Goal: Transaction & Acquisition: Book appointment/travel/reservation

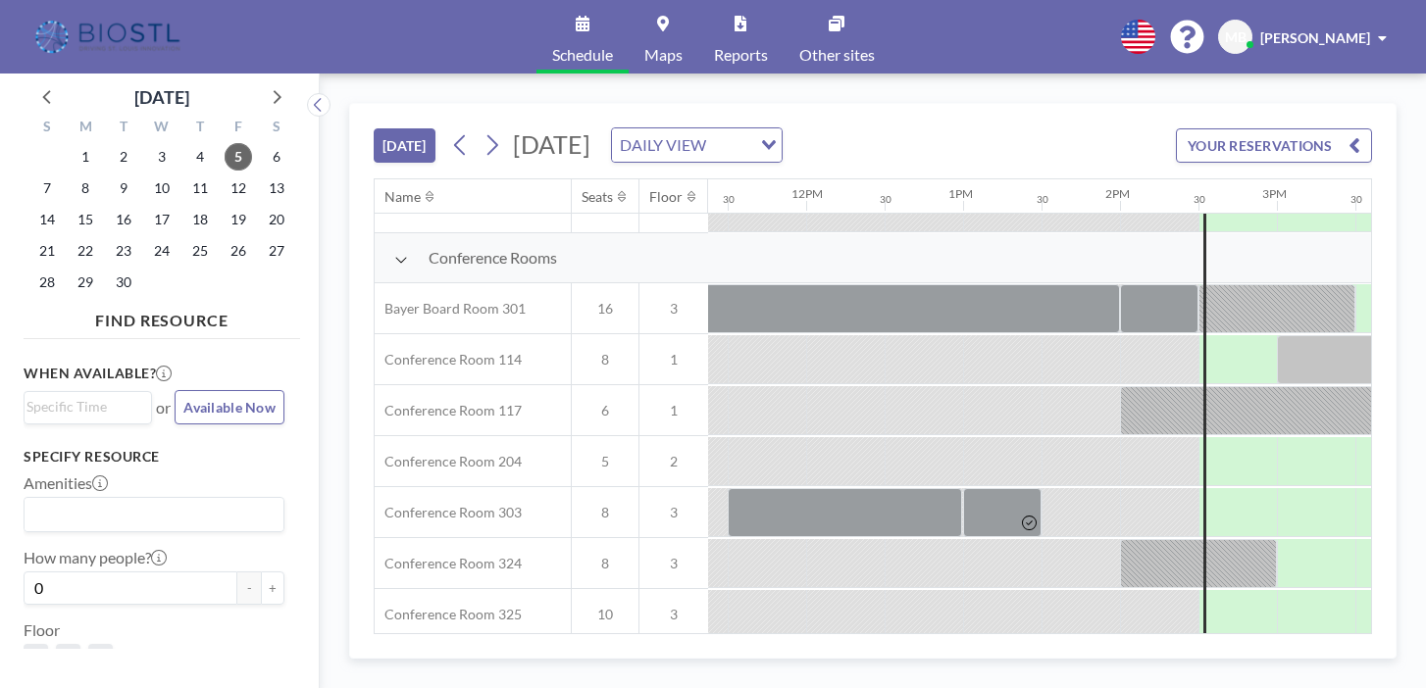
scroll to position [494, 1784]
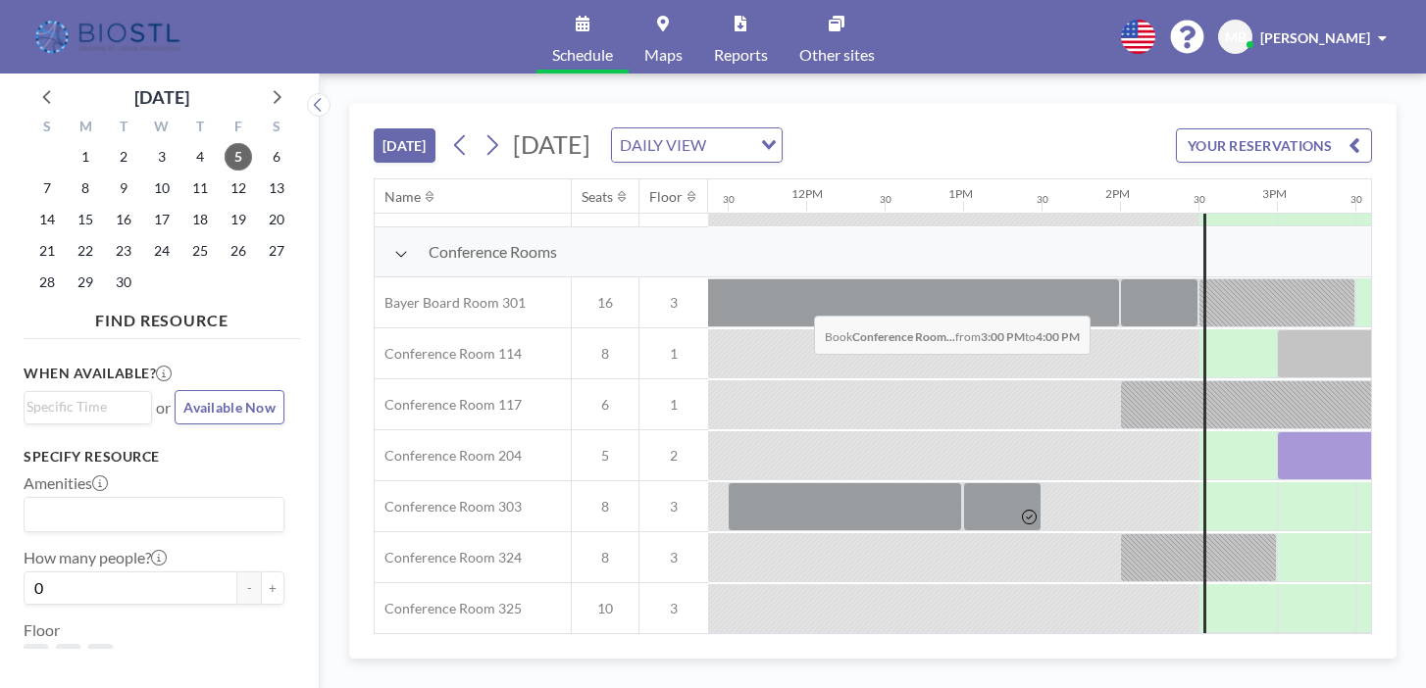
drag, startPoint x: 743, startPoint y: 275, endPoint x: 813, endPoint y: 273, distance: 69.7
click at [1276, 431] on div at bounding box center [1354, 455] width 157 height 49
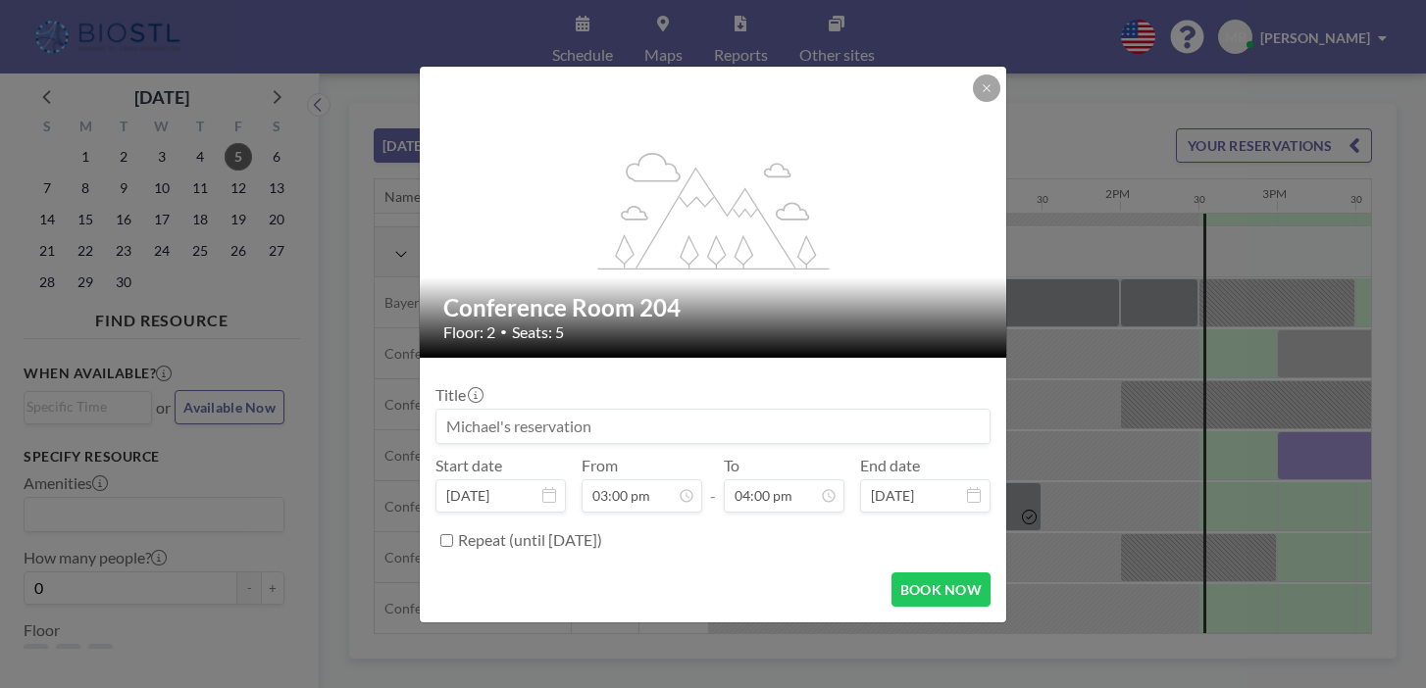
click at [564, 416] on input at bounding box center [712, 426] width 553 height 33
type input "OpenCell Tech"
click at [898, 573] on button "BOOK NOW" at bounding box center [940, 590] width 99 height 34
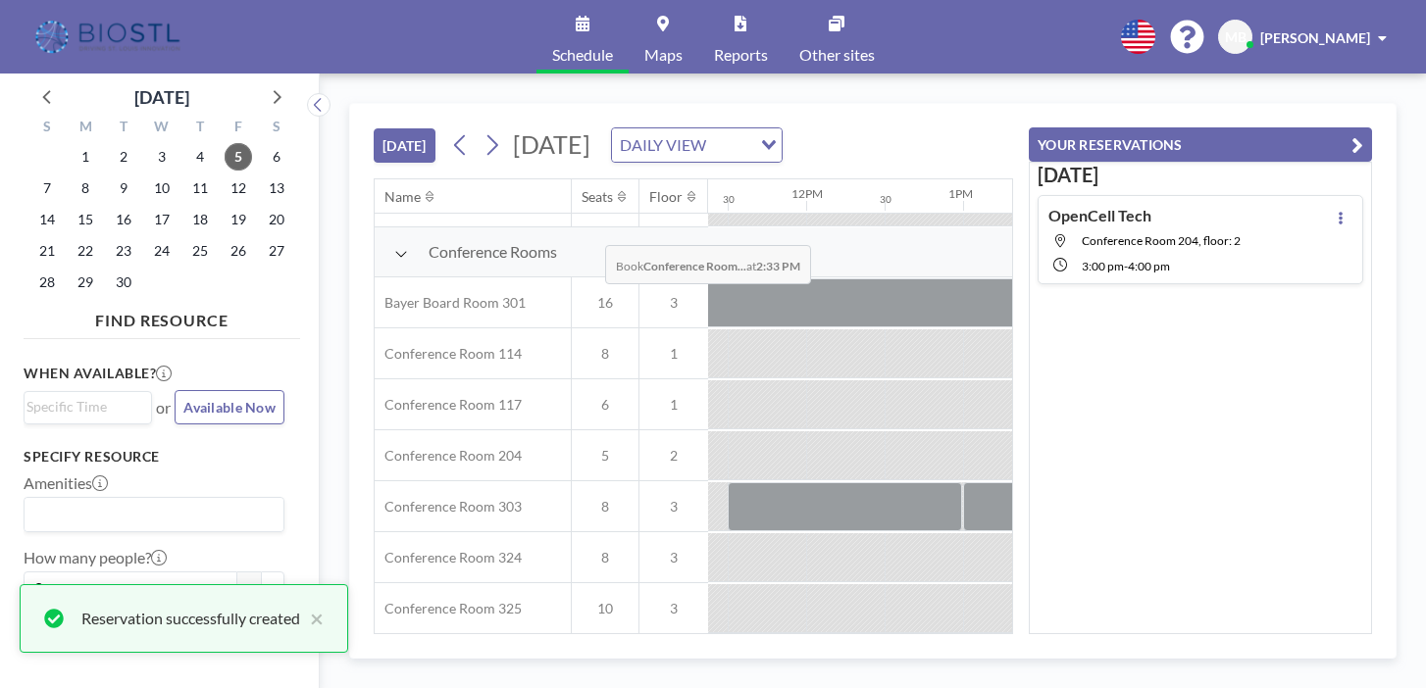
scroll to position [0, 0]
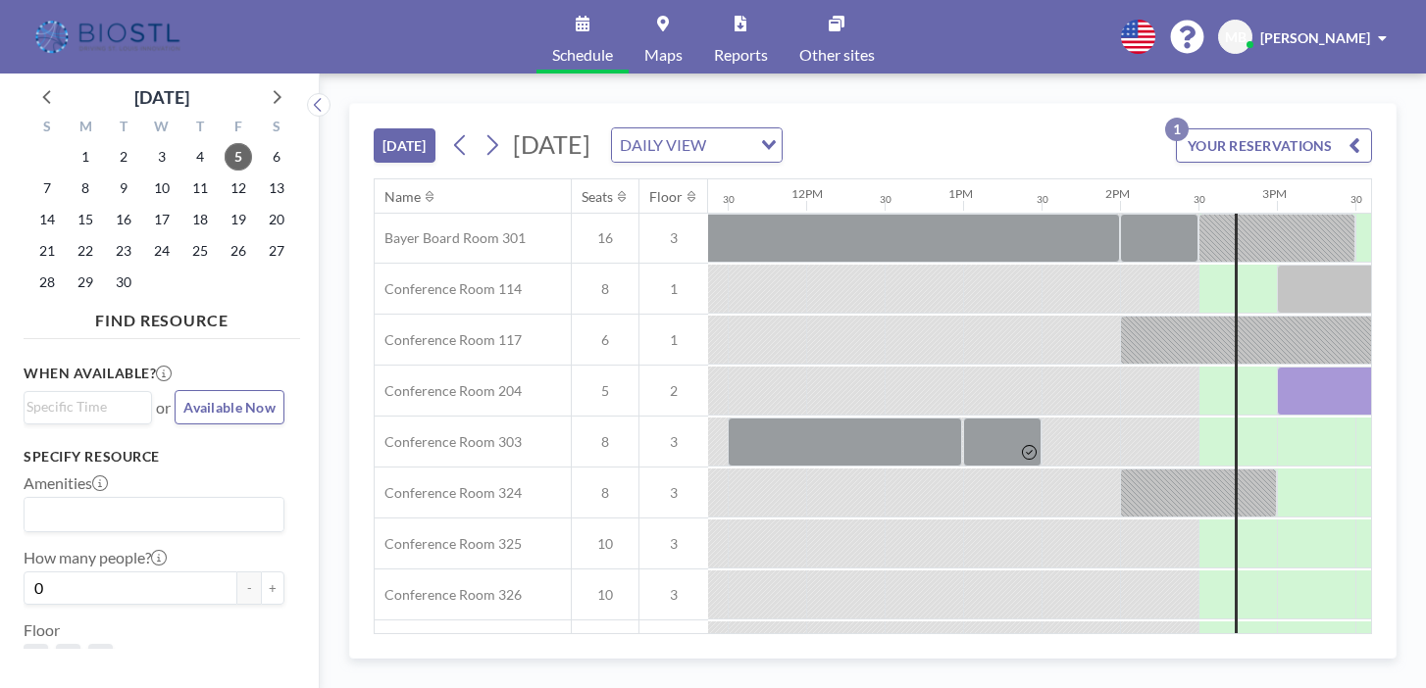
scroll to position [574, 1784]
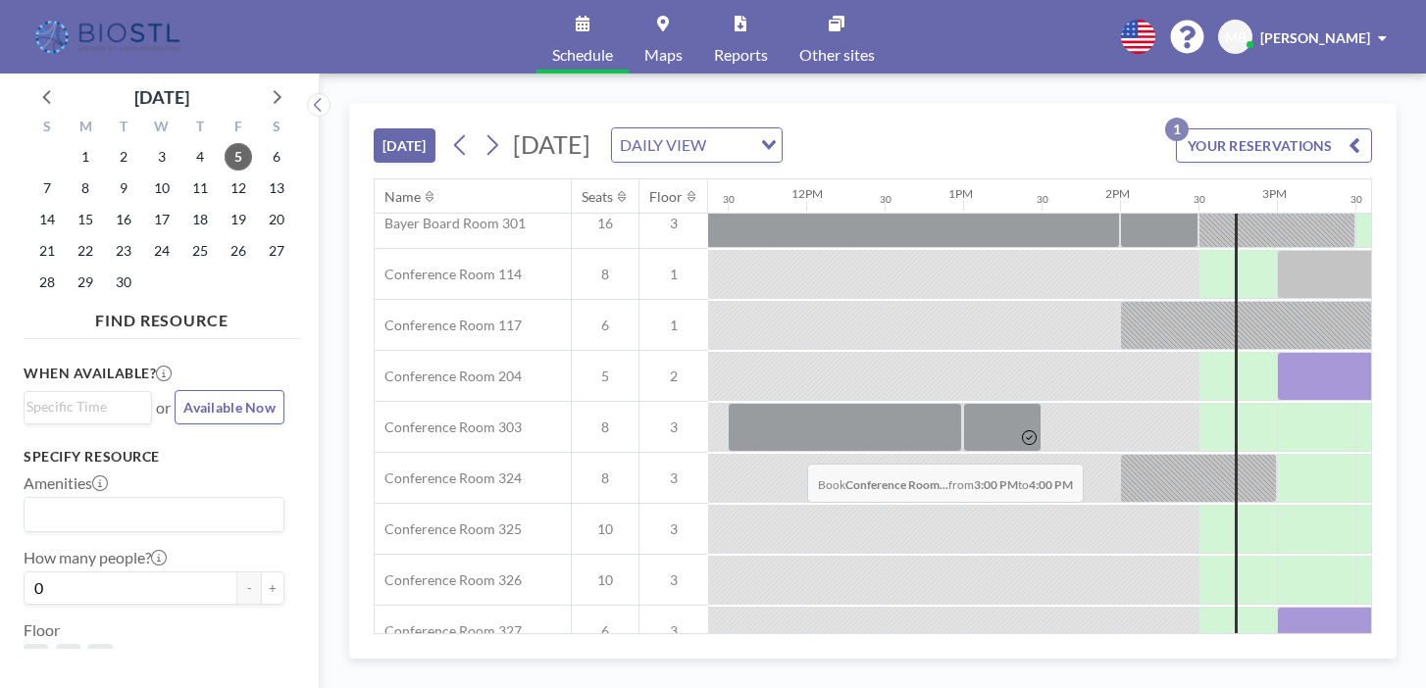
drag, startPoint x: 726, startPoint y: 407, endPoint x: 801, endPoint y: 418, distance: 75.3
click at [1276, 607] on div at bounding box center [1354, 631] width 157 height 49
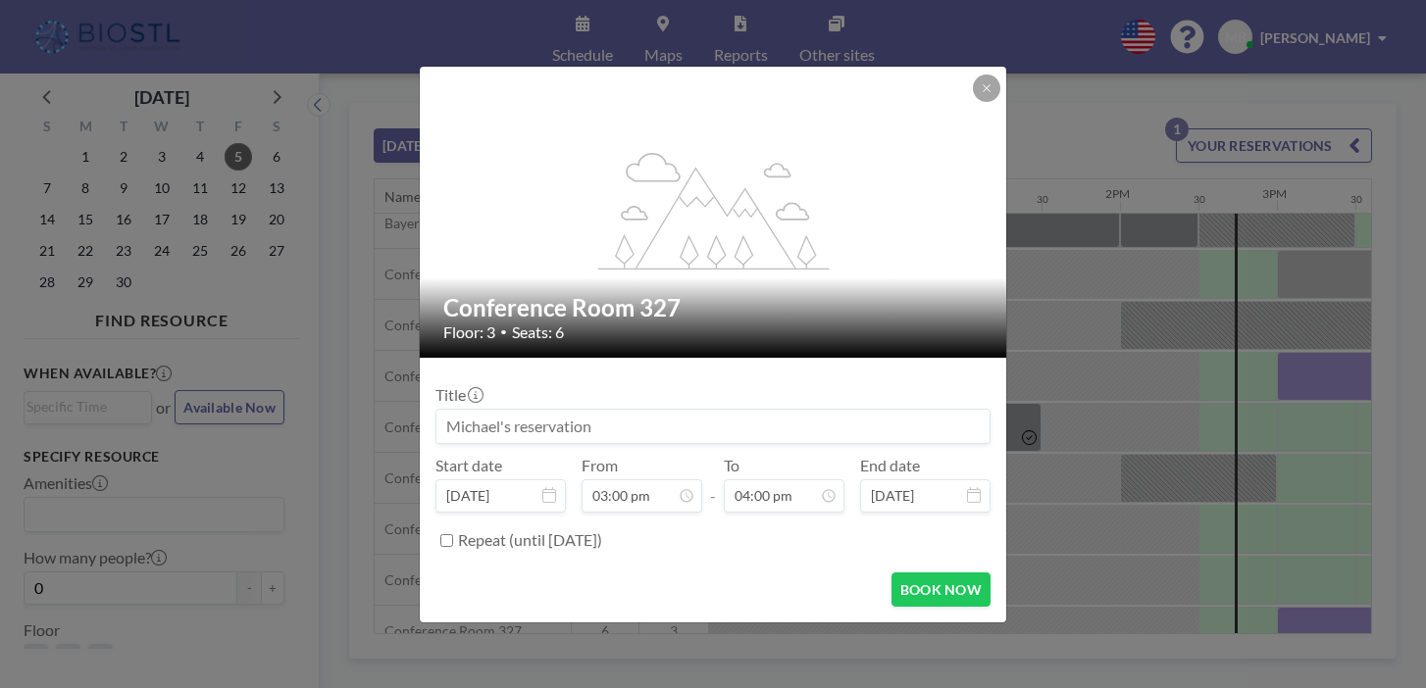
scroll to position [1002, 0]
click at [891, 573] on button "BOOK NOW" at bounding box center [940, 590] width 99 height 34
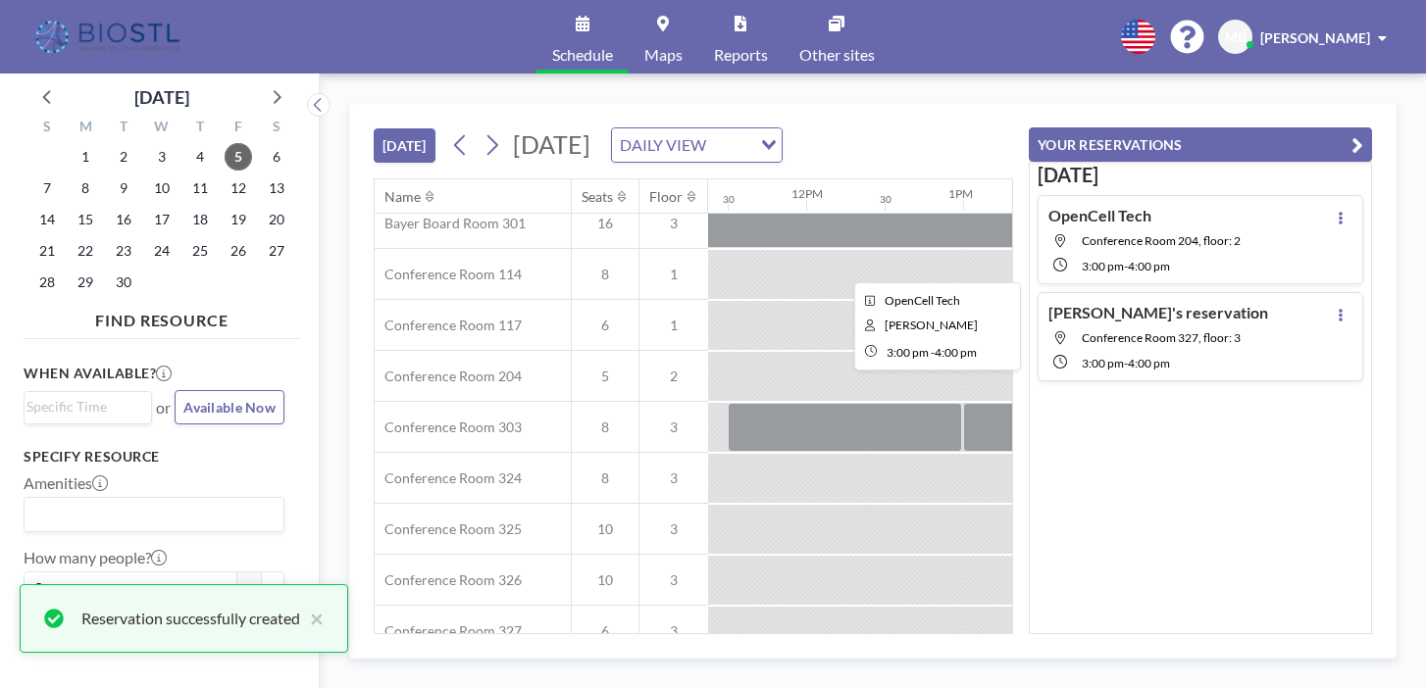
scroll to position [0, 0]
click at [1276, 352] on div at bounding box center [1354, 376] width 157 height 49
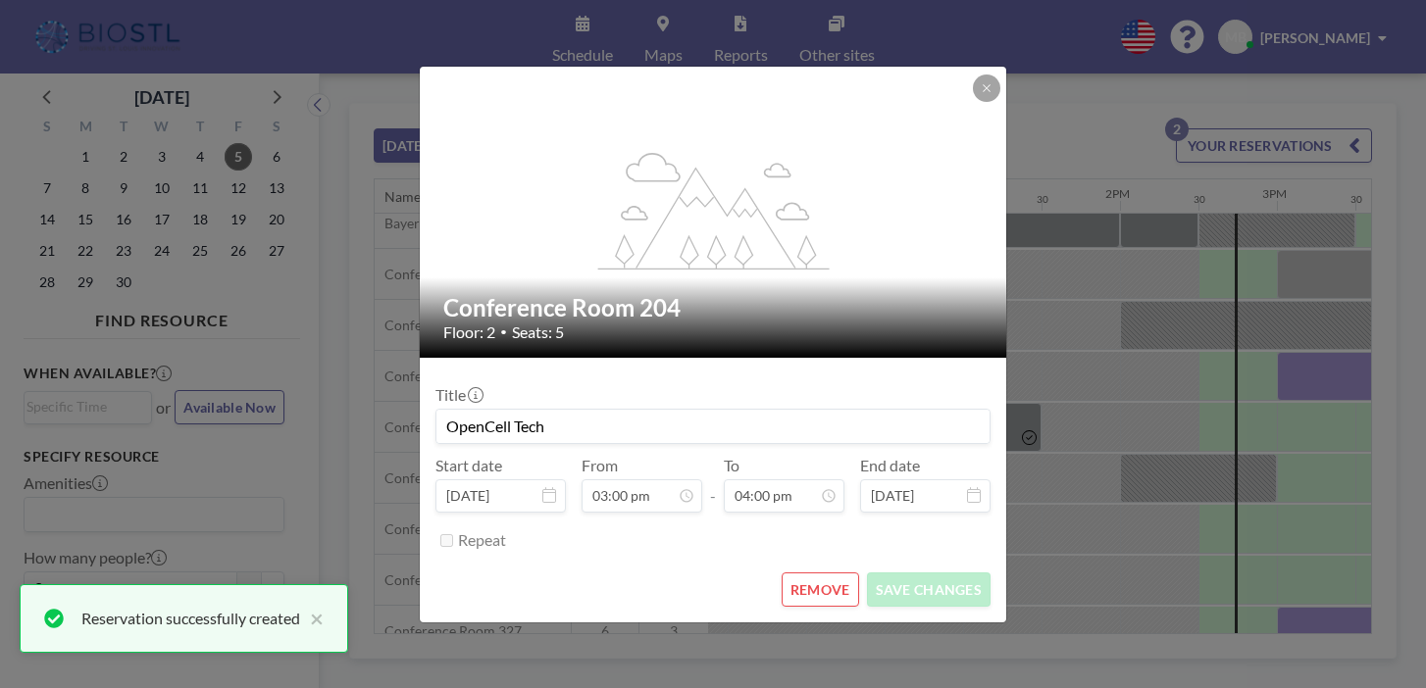
click at [809, 573] on button "REMOVE" at bounding box center [819, 590] width 77 height 34
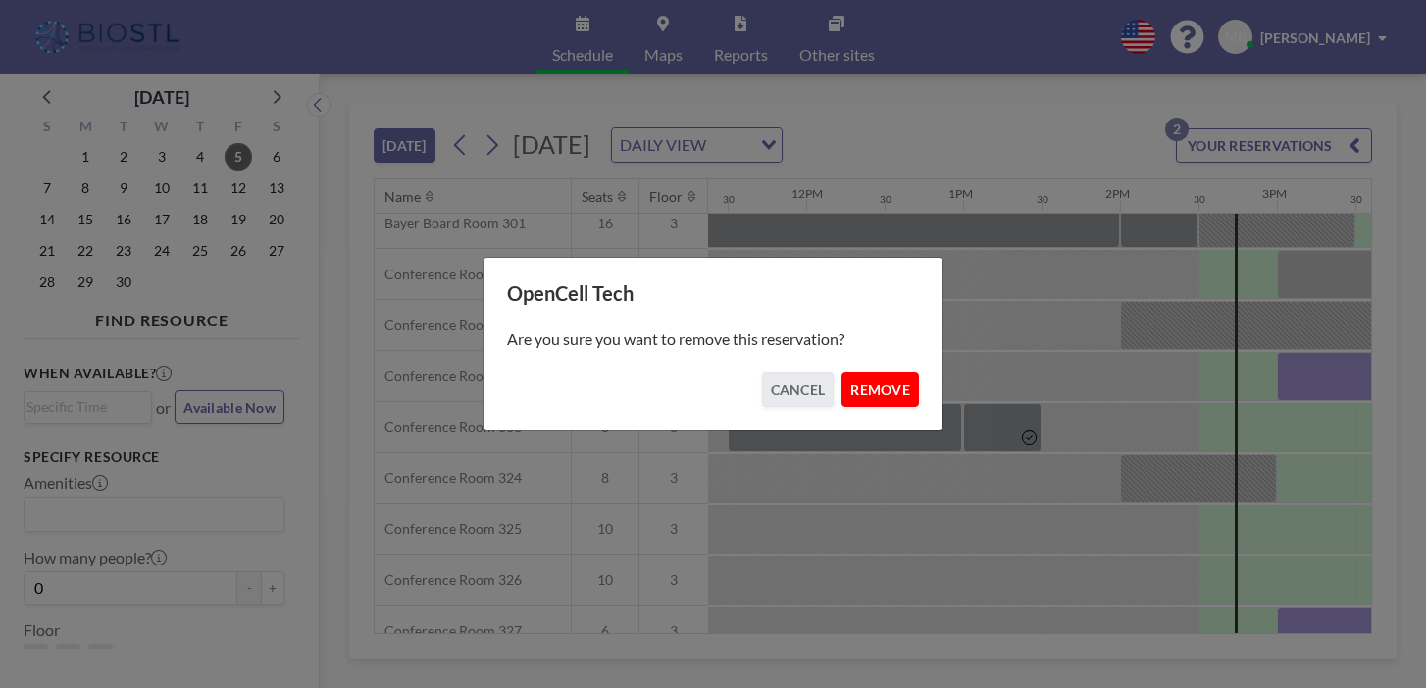
click at [855, 386] on button "REMOVE" at bounding box center [879, 390] width 77 height 34
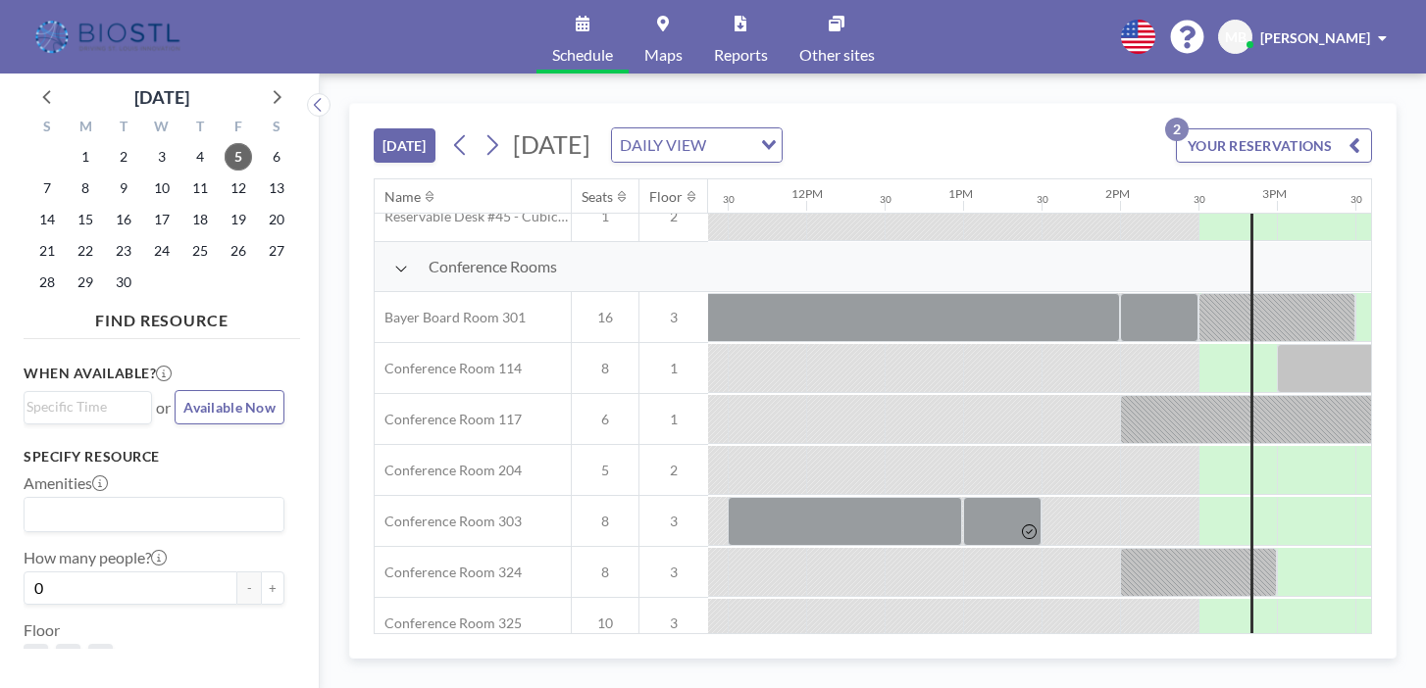
scroll to position [584, 1784]
